Goal: Task Accomplishment & Management: Use online tool/utility

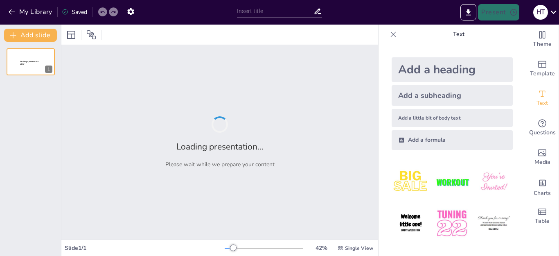
type input "Інтеграція інтернет-маркетингу та електронного урядування: перспективи розвитку"
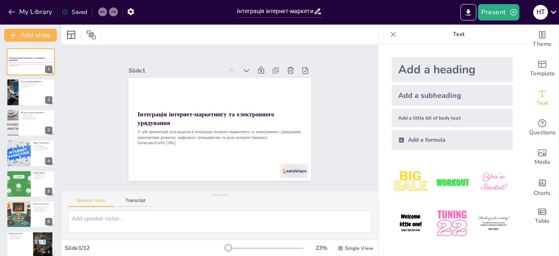
click at [433, 221] on img at bounding box center [452, 223] width 38 height 38
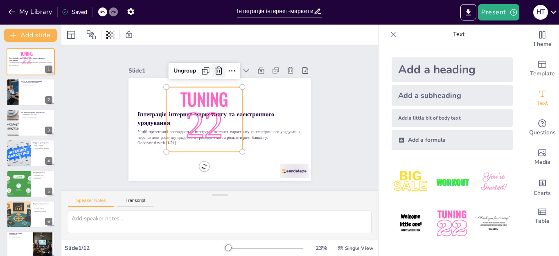
click at [224, 157] on icon at bounding box center [229, 162] width 11 height 11
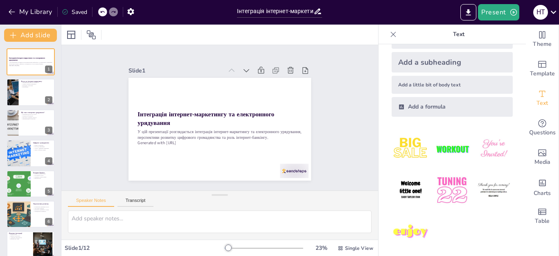
scroll to position [39, 0]
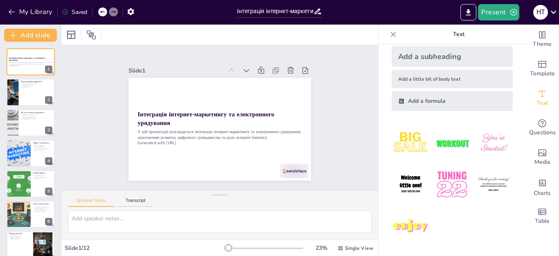
drag, startPoint x: 558, startPoint y: 58, endPoint x: 558, endPoint y: 70, distance: 11.4
click at [558, 70] on div "Theme Template Text Questions Media Charts Table" at bounding box center [541, 140] width 33 height 231
click at [5, 86] on div "Інтеграція інтернет-маркетингу та електронного урядування У цій презентації роз…" at bounding box center [30, 229] width 61 height 362
click at [31, 92] on div at bounding box center [30, 93] width 49 height 28
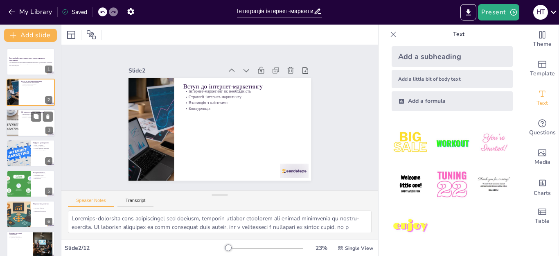
click at [27, 115] on p "Зменшення бюрократії" at bounding box center [37, 116] width 32 height 2
type textarea "Loremipsu dolorsi am consectet adipis e seddoeiu tempo incididuntut laboreetdo.…"
